Goal: Task Accomplishment & Management: Manage account settings

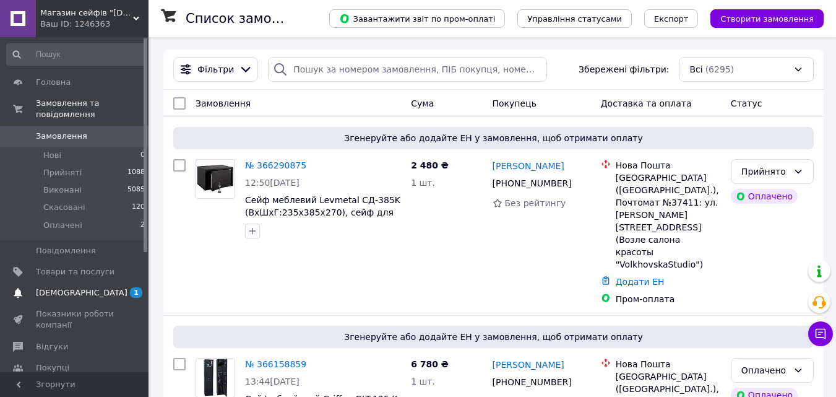
click at [111, 287] on span "[DEMOGRAPHIC_DATA]" at bounding box center [75, 292] width 79 height 11
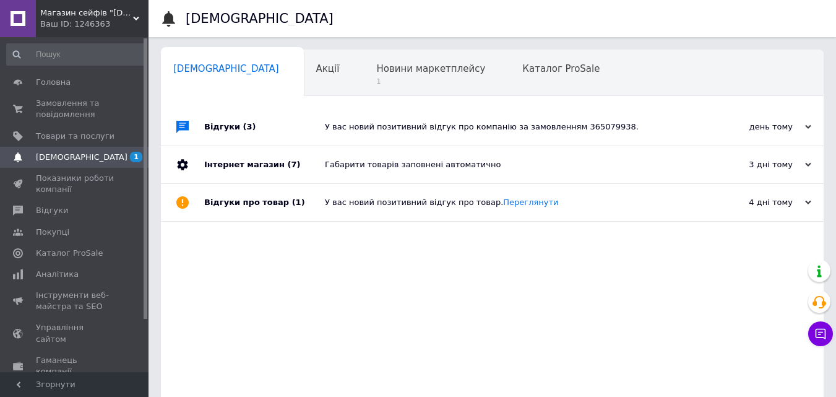
click at [371, 128] on div "У вас новий позитивний відгук про компанію за замовленням 365079938." at bounding box center [506, 126] width 363 height 11
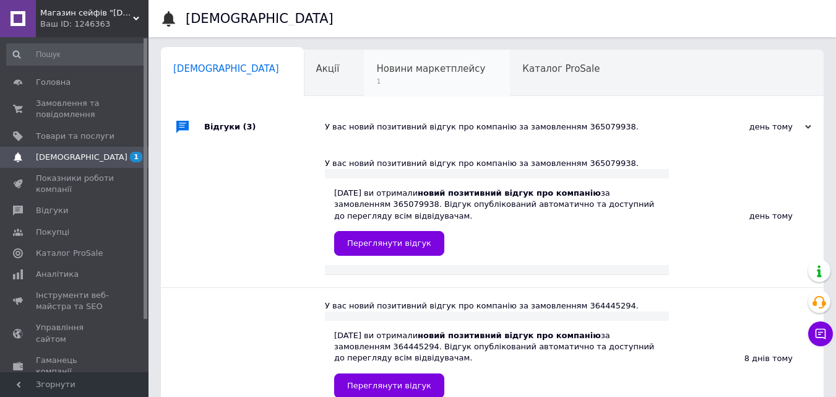
click at [376, 79] on span "1" at bounding box center [430, 81] width 109 height 9
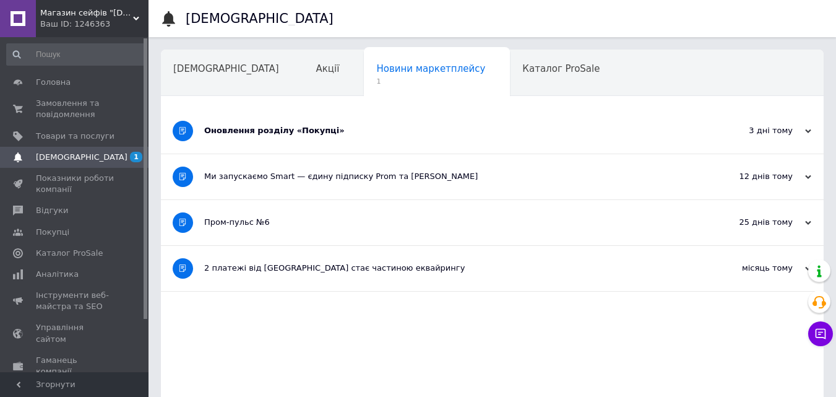
click at [247, 123] on div "Оновлення розділу «Покупці»" at bounding box center [445, 130] width 483 height 45
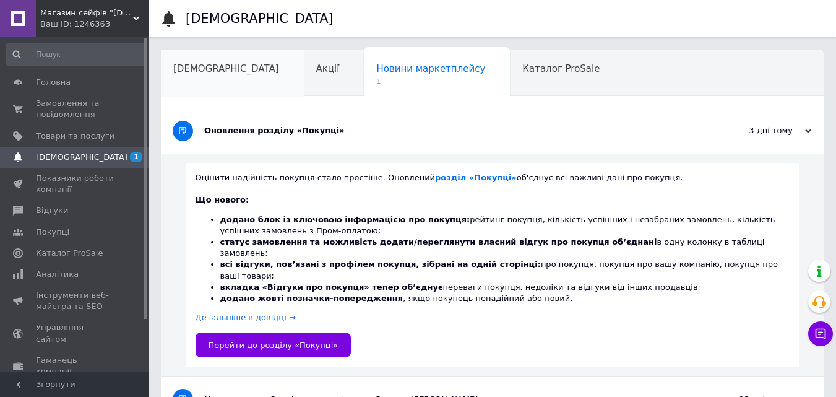
click at [207, 64] on span "[DEMOGRAPHIC_DATA]" at bounding box center [226, 68] width 106 height 11
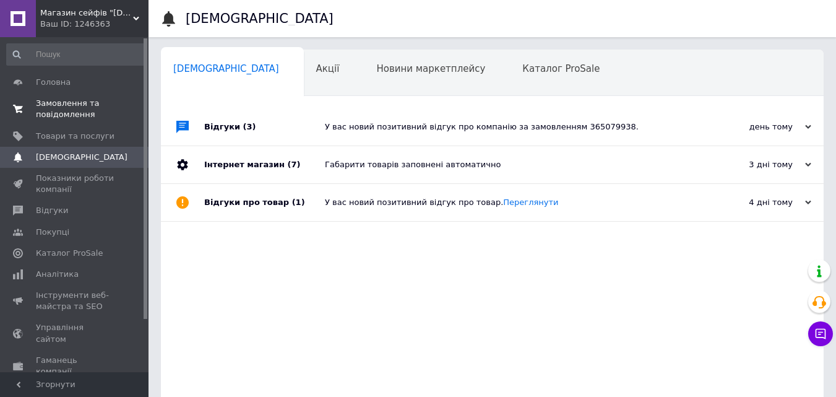
click at [94, 116] on span "Замовлення та повідомлення" at bounding box center [75, 109] width 79 height 22
